Goal: Information Seeking & Learning: Learn about a topic

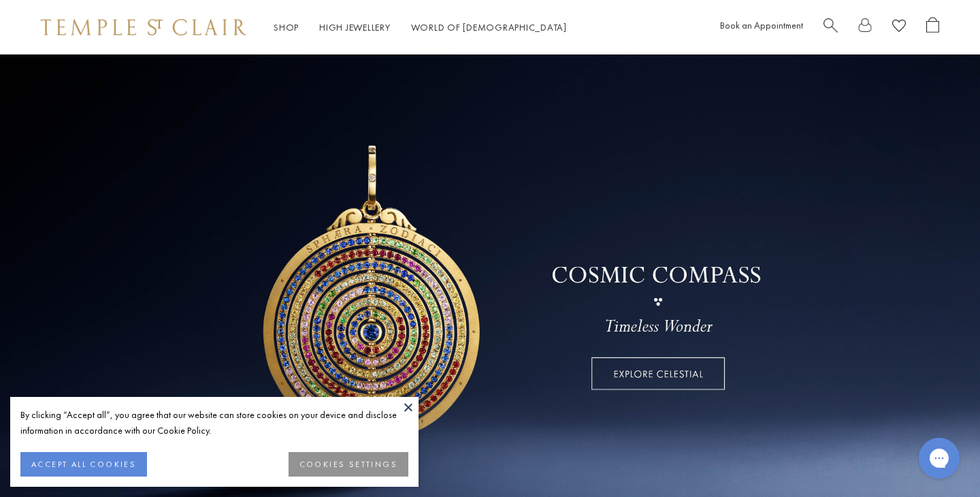
click at [414, 411] on button at bounding box center [408, 407] width 20 height 20
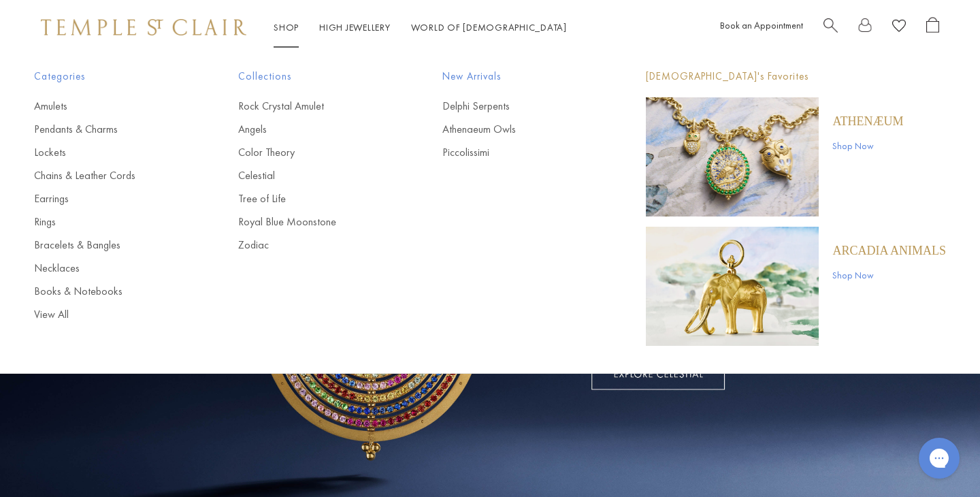
click at [869, 116] on p "Athenæum" at bounding box center [867, 121] width 71 height 15
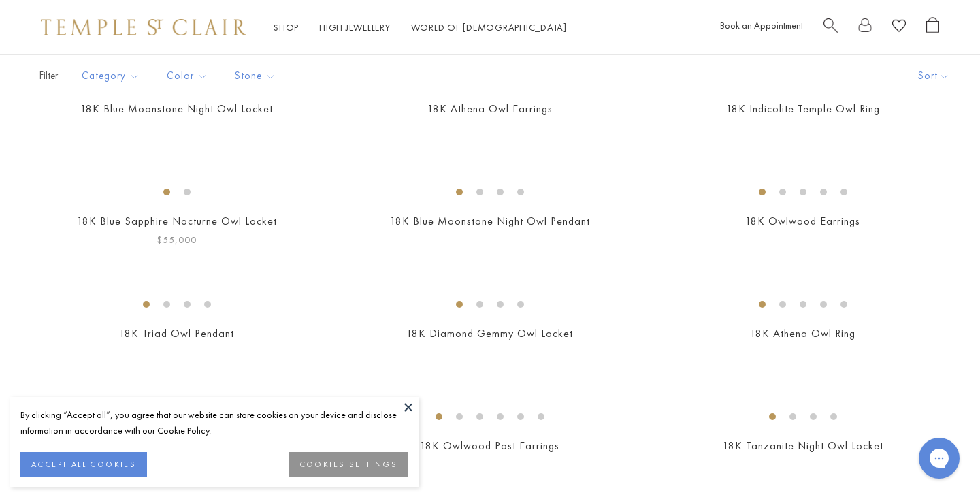
scroll to position [450, 0]
click at [350, 25] on link "High Jewellery High Jewellery" at bounding box center [354, 27] width 71 height 12
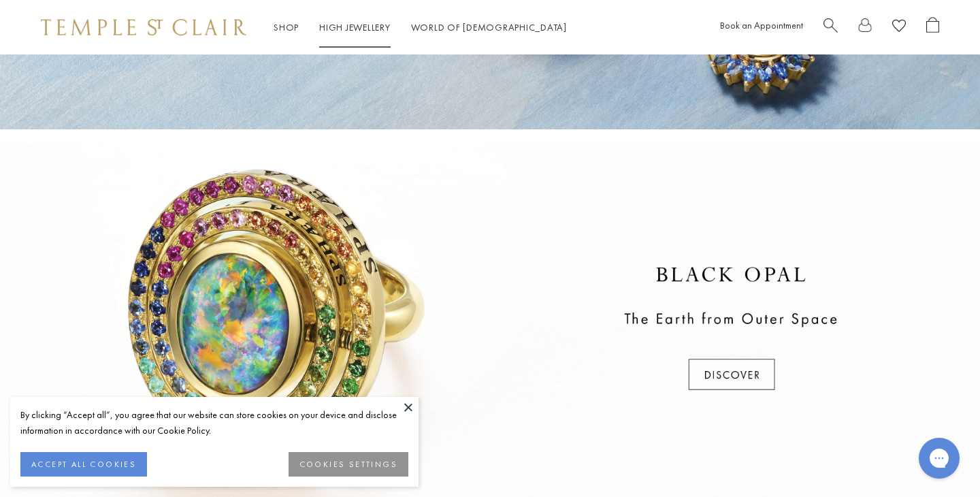
scroll to position [290, 0]
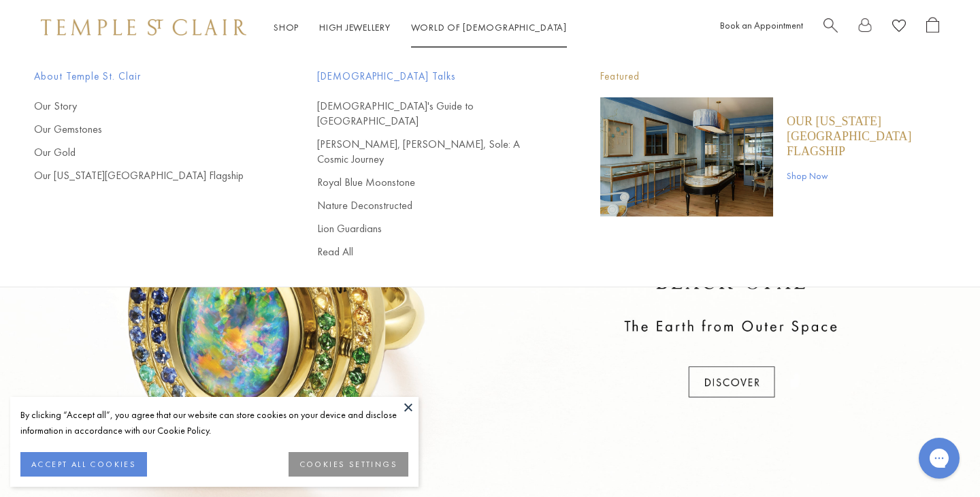
click at [832, 22] on span "Search" at bounding box center [830, 24] width 14 height 14
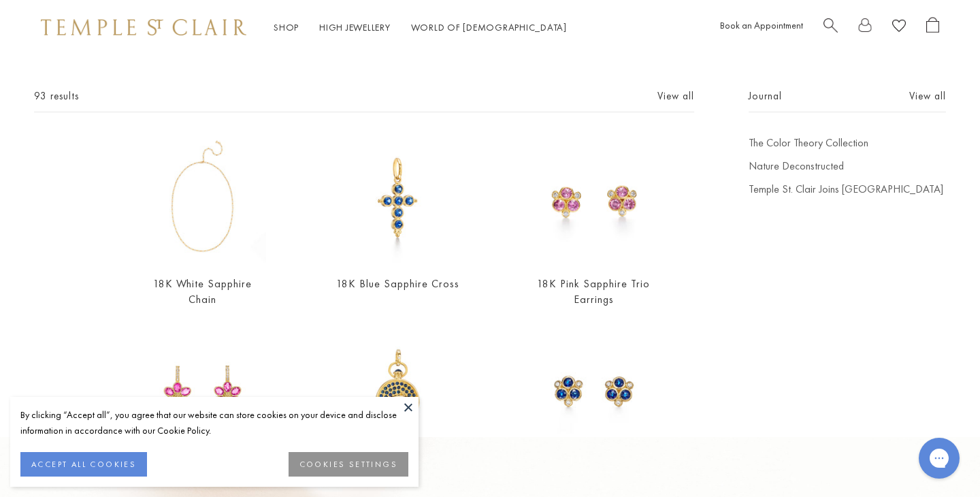
scroll to position [0, 0]
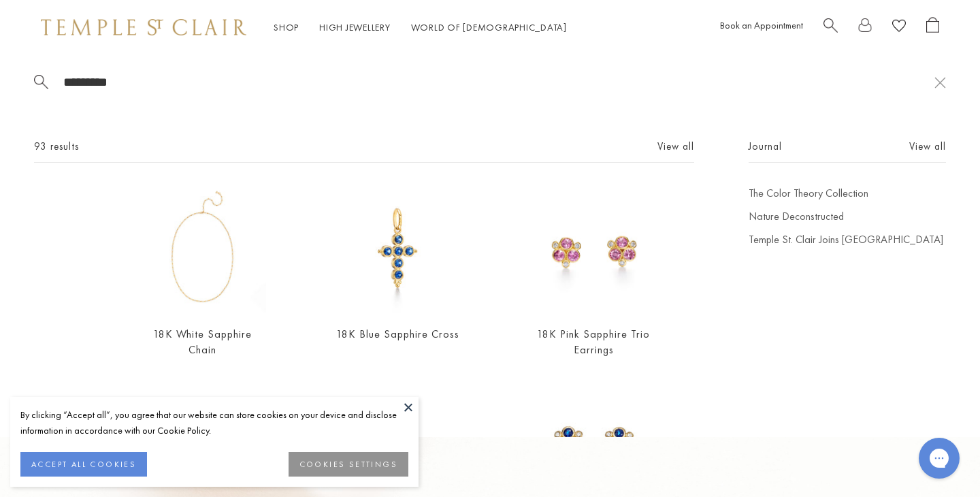
click at [827, 22] on span "Search" at bounding box center [830, 24] width 14 height 14
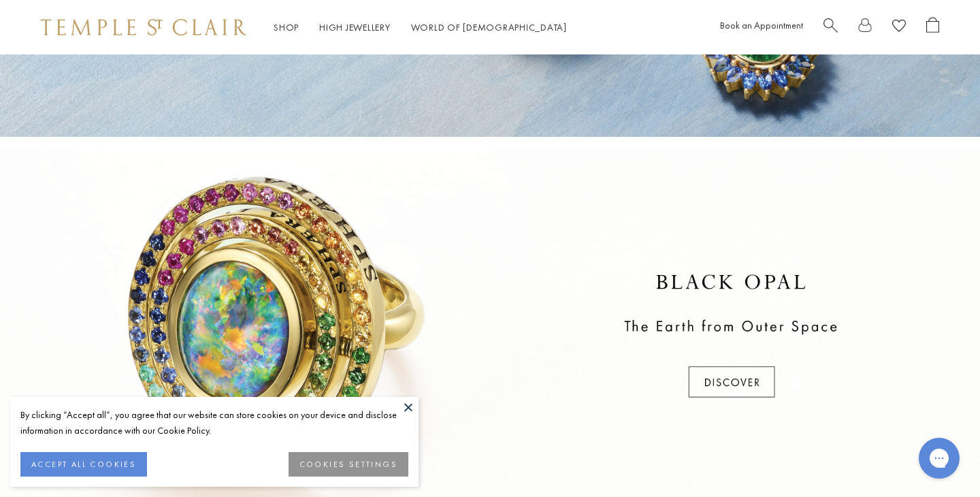
click at [831, 22] on span "Search" at bounding box center [830, 24] width 14 height 14
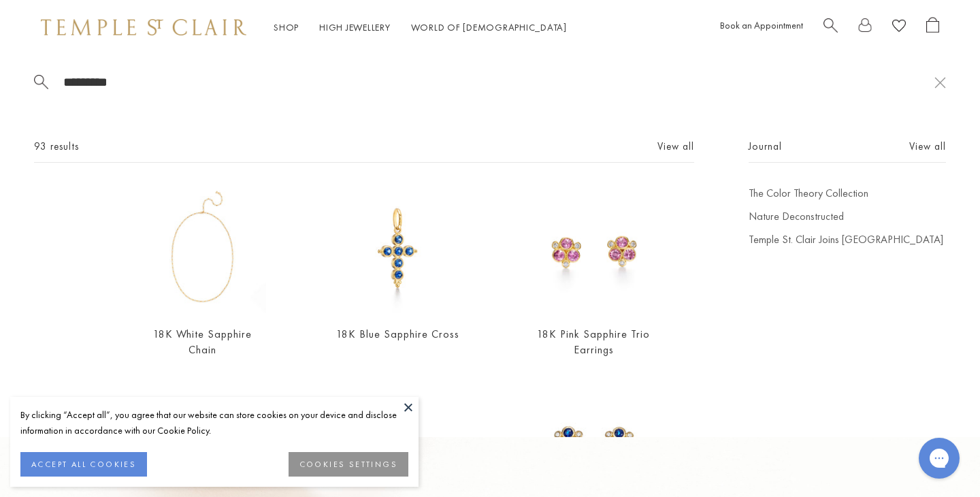
click at [779, 87] on input "*********" at bounding box center [498, 82] width 872 height 16
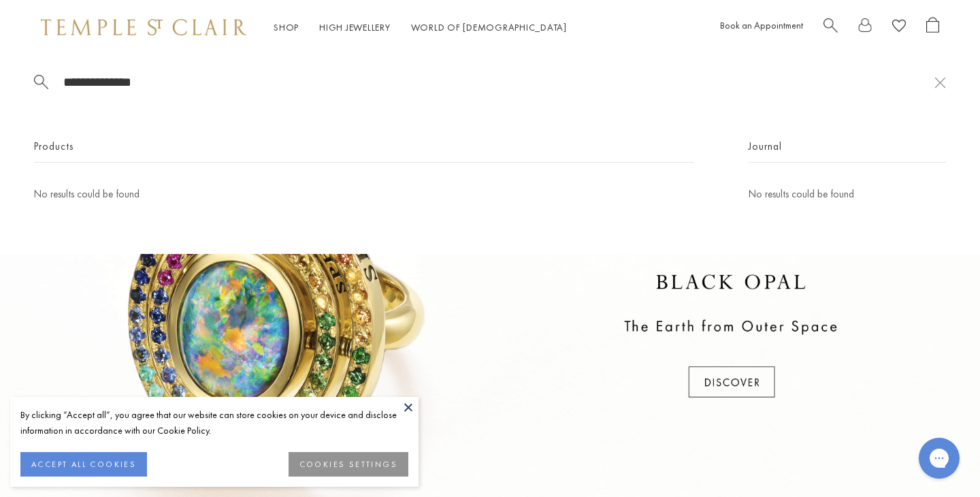
click at [829, 27] on span "Search" at bounding box center [830, 24] width 14 height 14
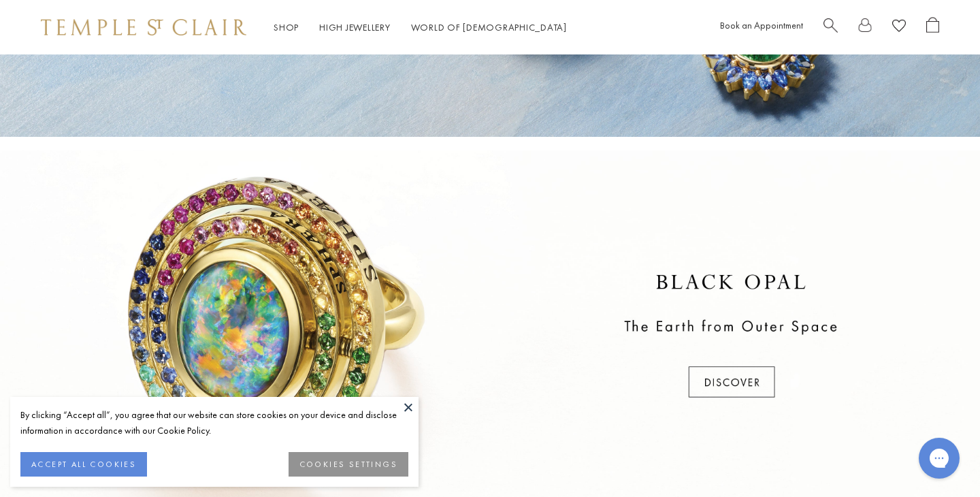
click at [827, 27] on span "Search" at bounding box center [830, 24] width 14 height 14
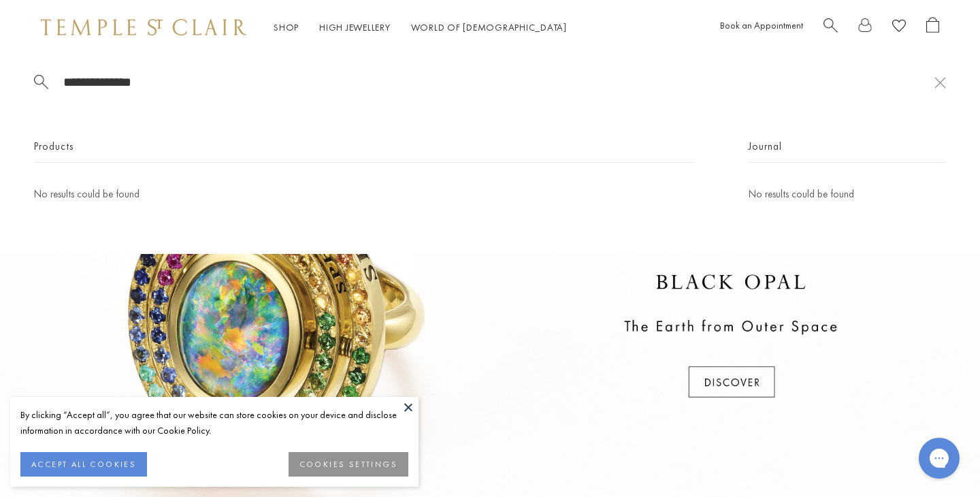
click at [755, 60] on div "**********" at bounding box center [490, 153] width 980 height 199
click at [159, 78] on input "**********" at bounding box center [498, 82] width 872 height 16
type input "*"
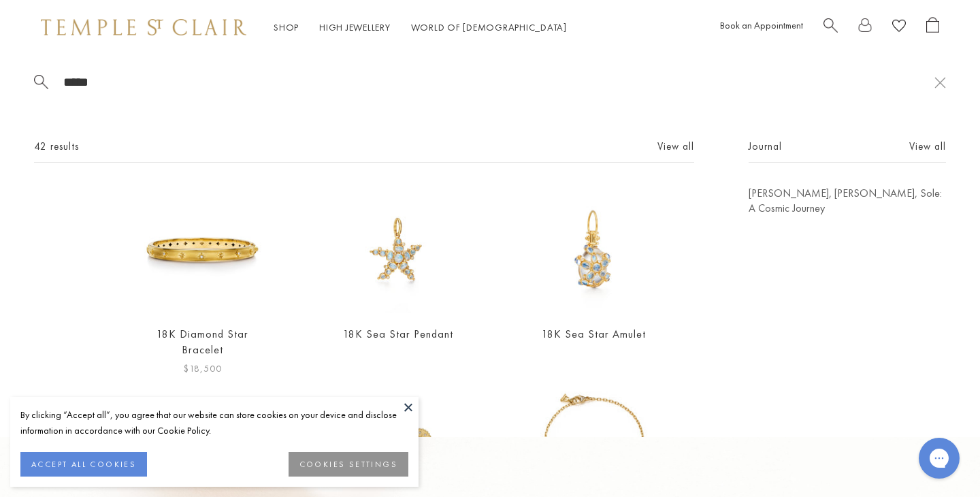
type input "*****"
click at [253, 267] on img at bounding box center [202, 249] width 127 height 127
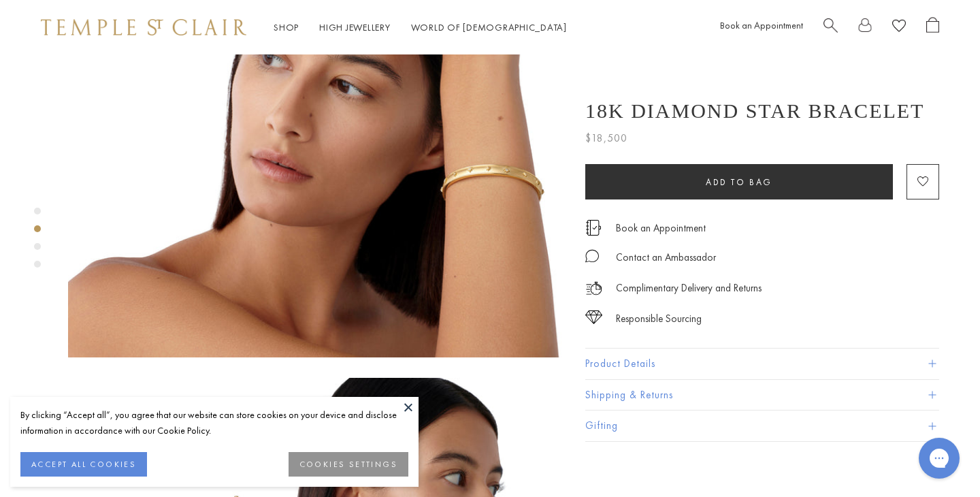
scroll to position [713, 0]
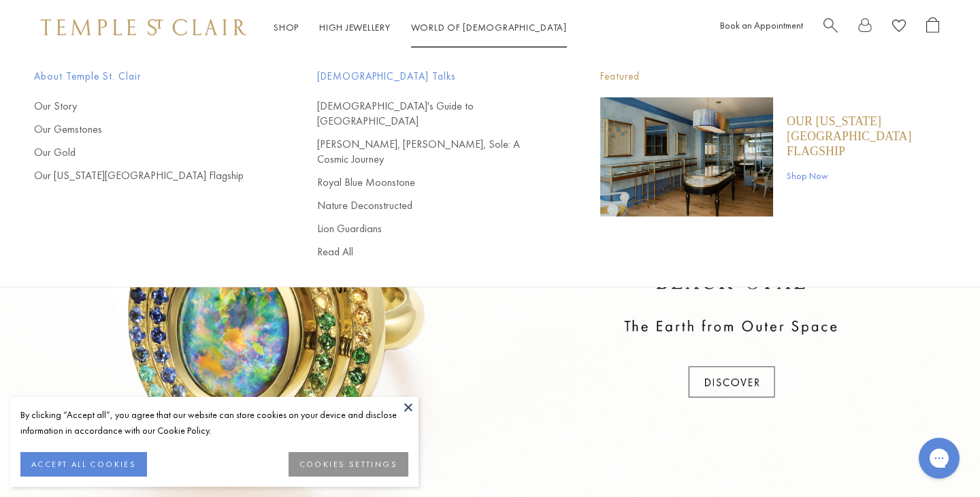
click at [829, 24] on span "Search" at bounding box center [830, 24] width 14 height 14
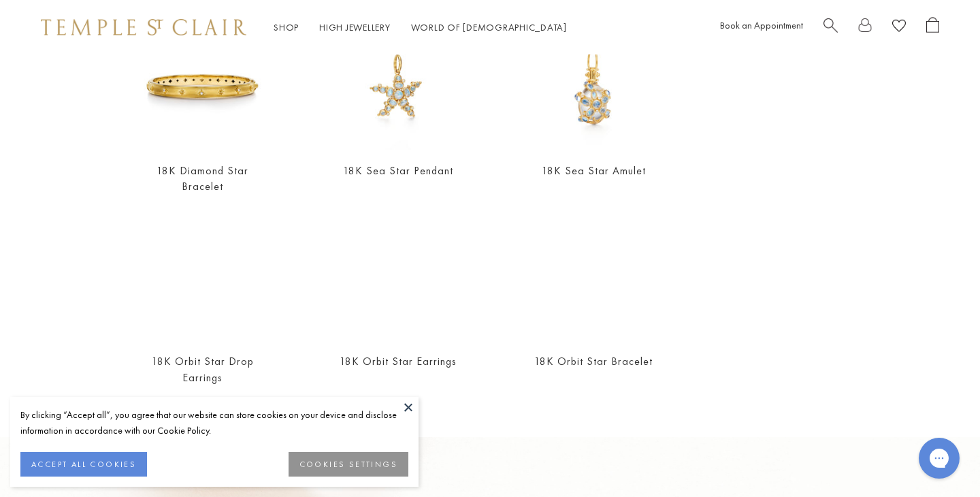
scroll to position [166, 0]
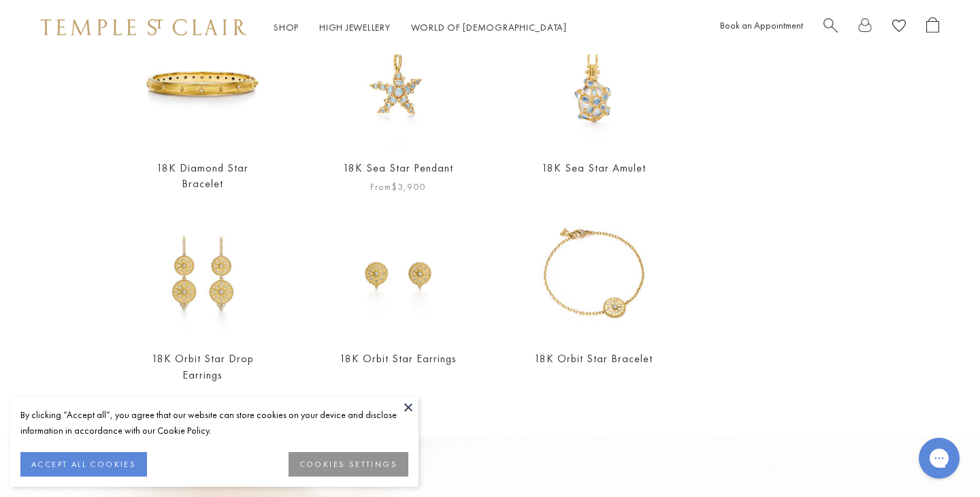
type input "*****"
click at [414, 164] on link "18K Sea Star Pendant" at bounding box center [398, 168] width 110 height 14
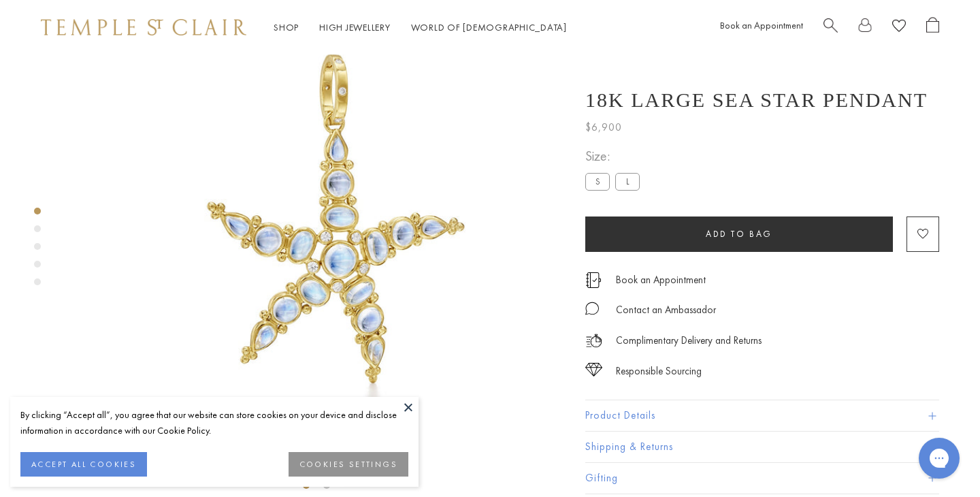
click at [629, 181] on label "L" at bounding box center [627, 181] width 24 height 17
click at [630, 190] on label "L" at bounding box center [627, 181] width 24 height 17
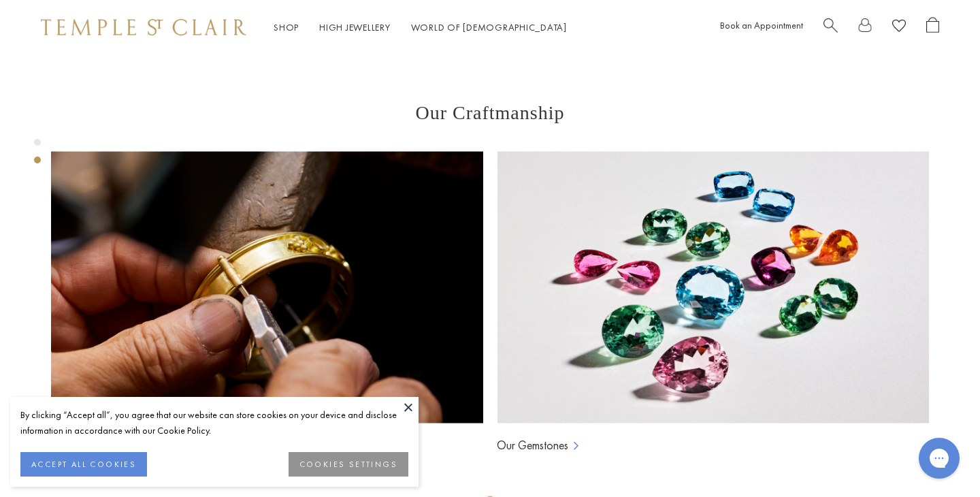
scroll to position [865, 0]
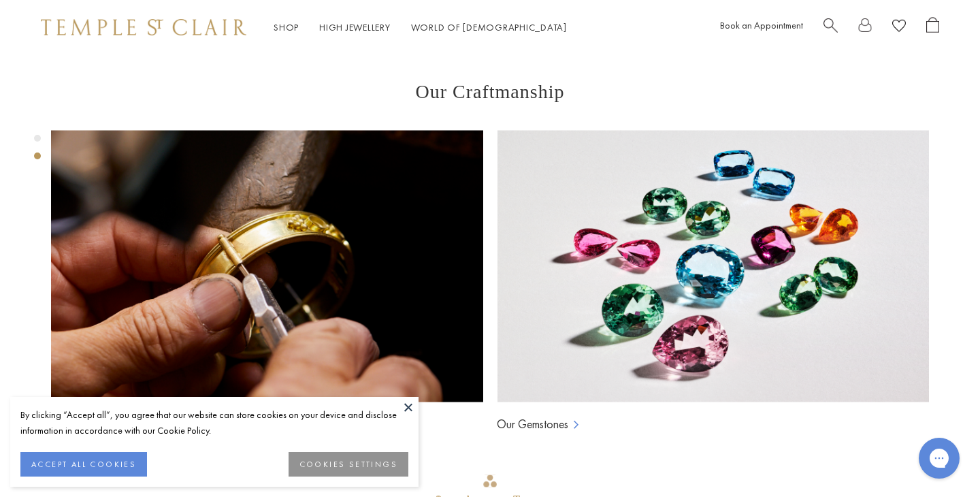
click at [410, 405] on button at bounding box center [408, 407] width 20 height 20
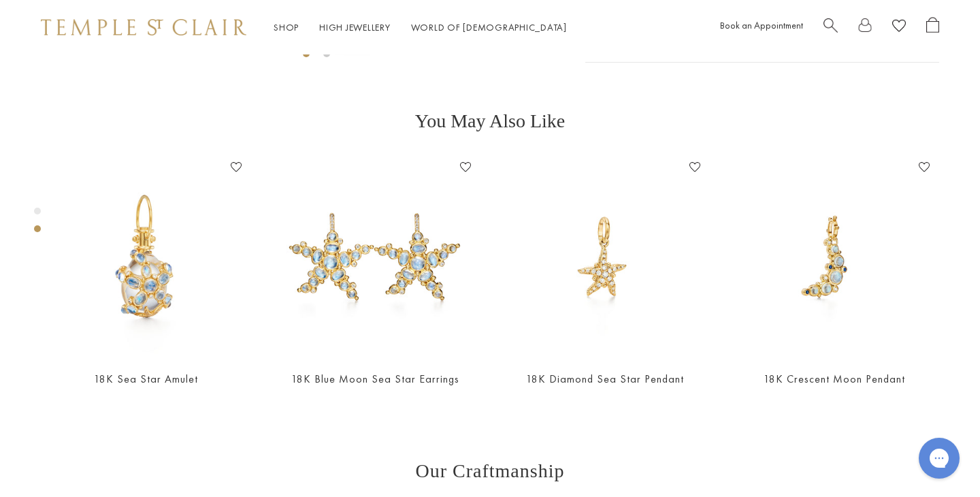
scroll to position [503, 0]
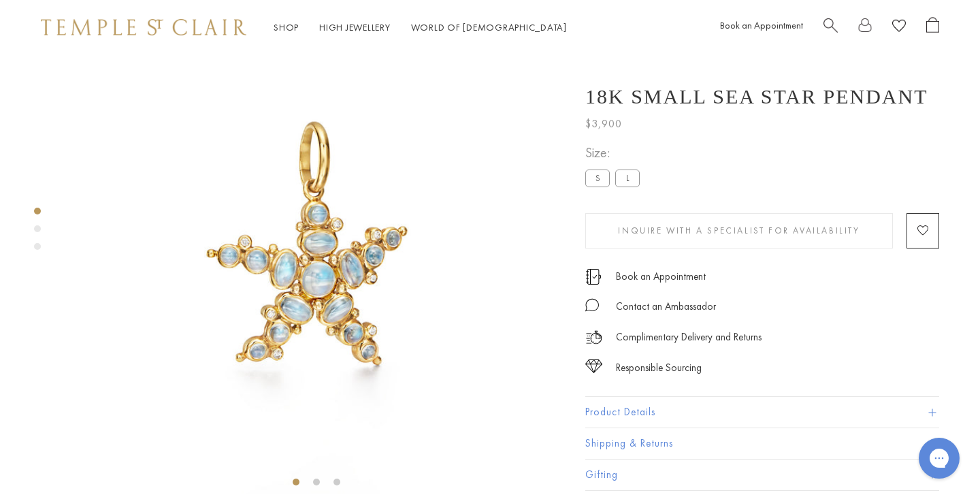
scroll to position [54, 0]
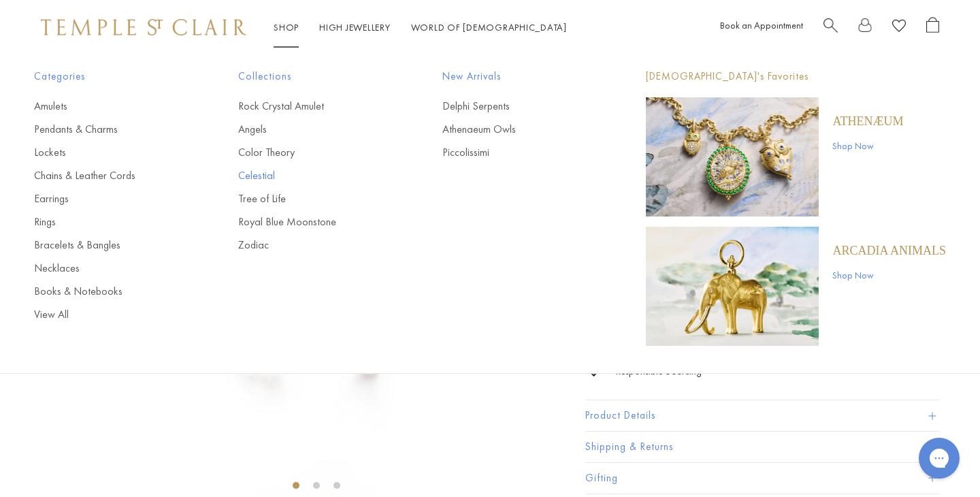
click at [271, 175] on link "Celestial" at bounding box center [313, 175] width 150 height 15
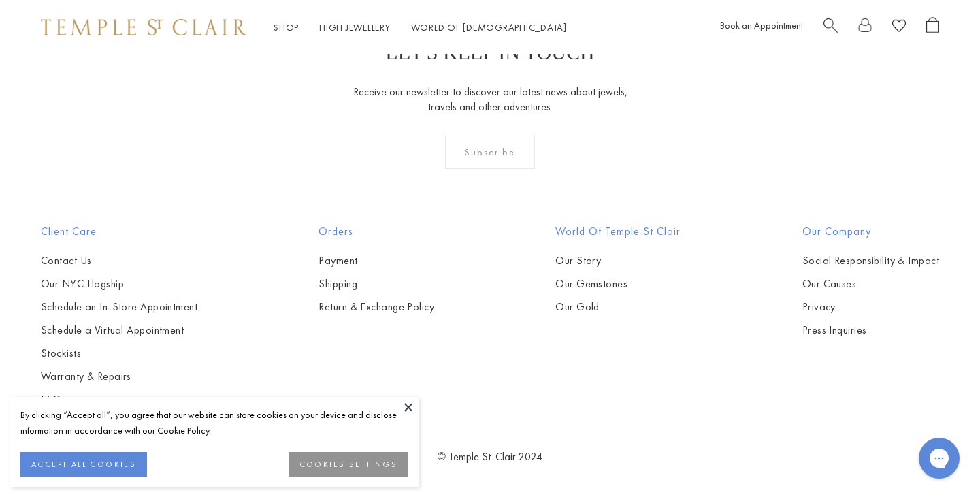
scroll to position [6402, 0]
click at [0, 0] on img at bounding box center [0, 0] width 0 height 0
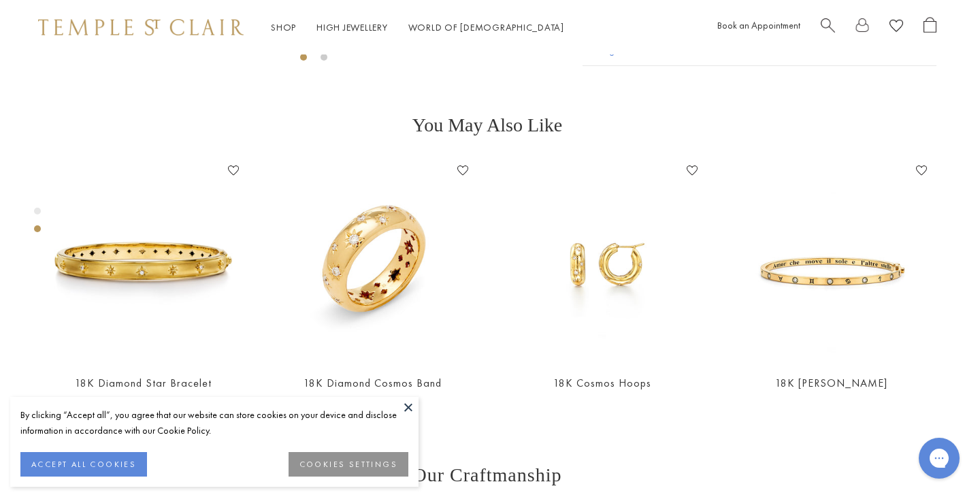
scroll to position [510, 3]
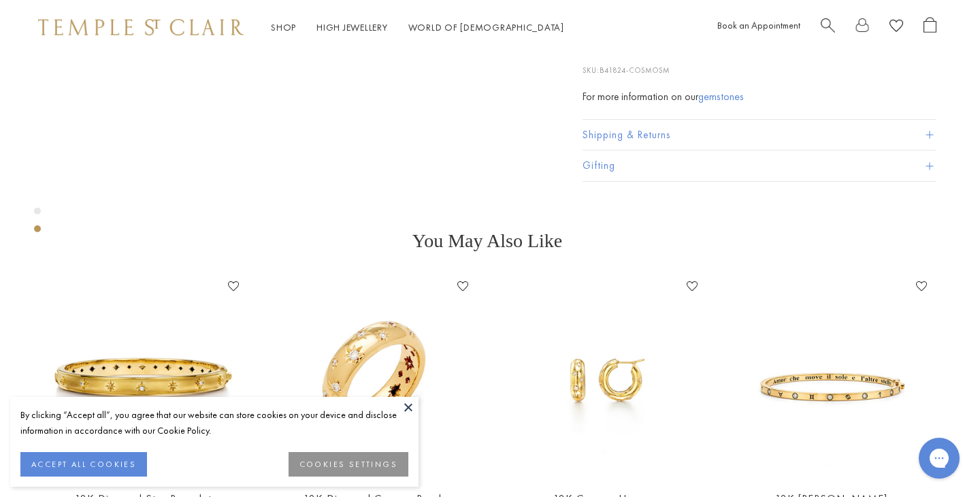
scroll to position [565, 3]
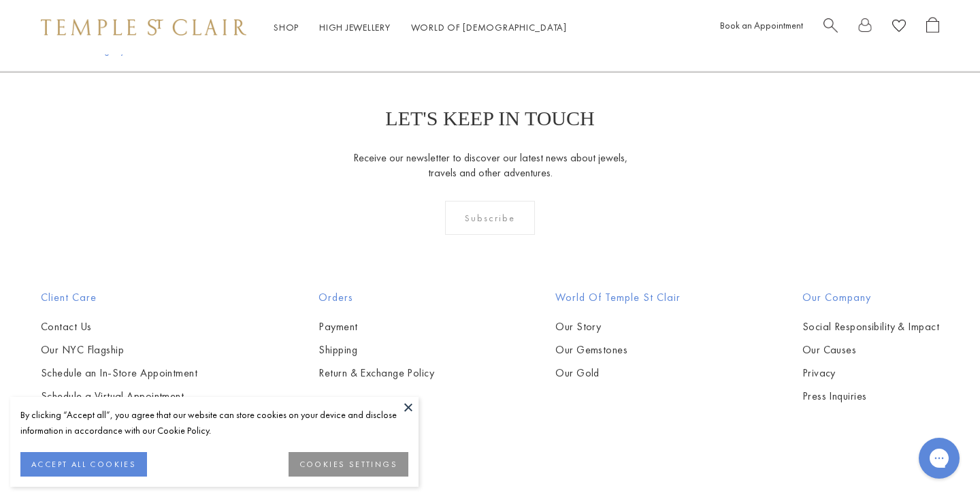
scroll to position [578, 0]
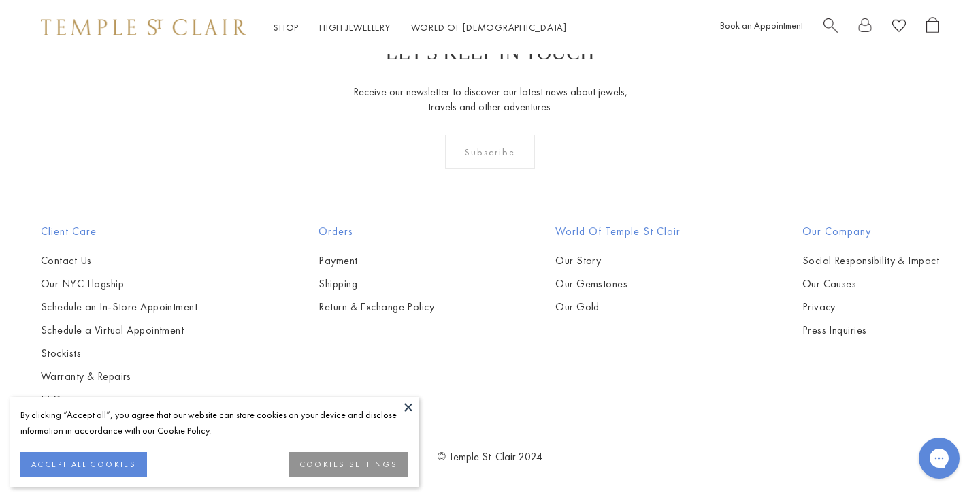
scroll to position [5263, 0]
click at [407, 404] on button at bounding box center [408, 407] width 20 height 20
click at [0, 0] on img at bounding box center [0, 0] width 0 height 0
